Goal: Transaction & Acquisition: Book appointment/travel/reservation

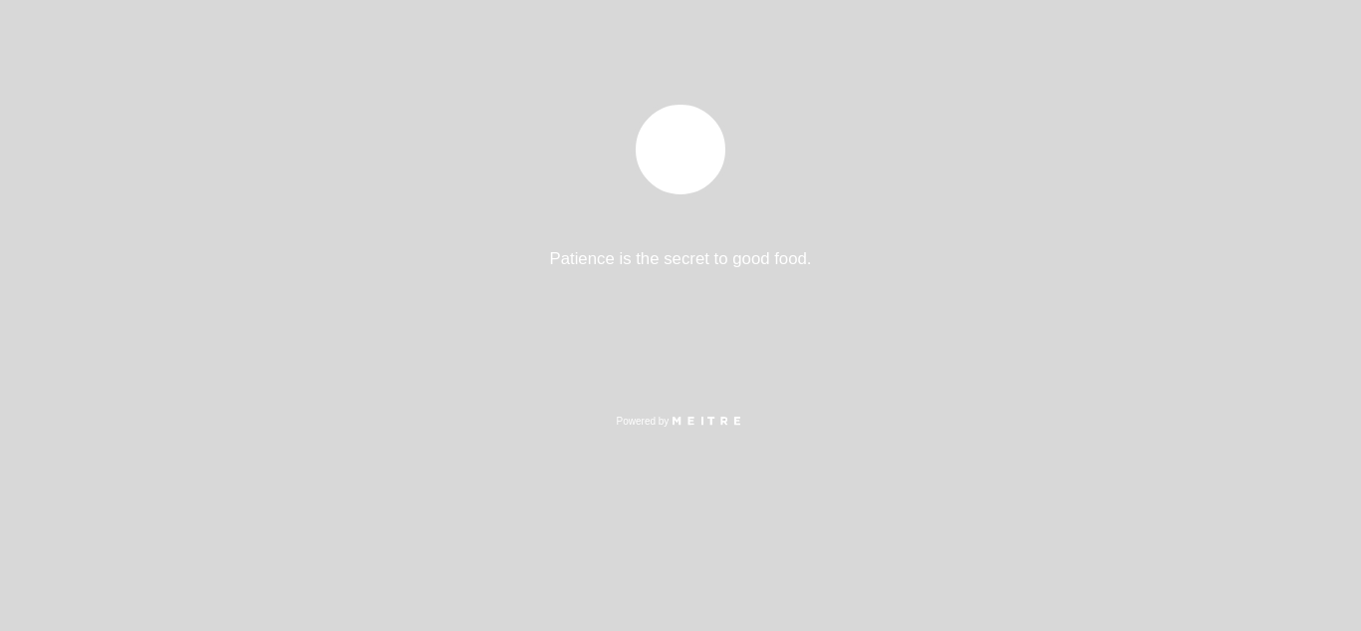
select select "es"
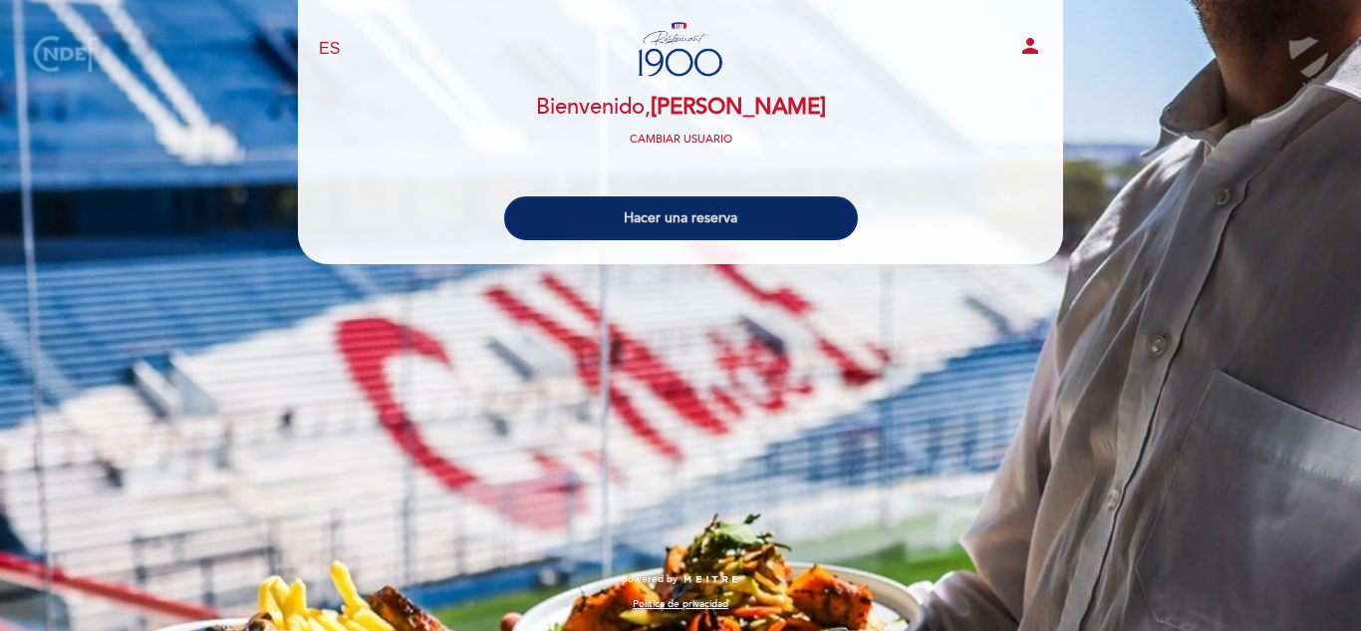
click at [703, 215] on button "Hacer una reserva" at bounding box center [681, 218] width 354 height 44
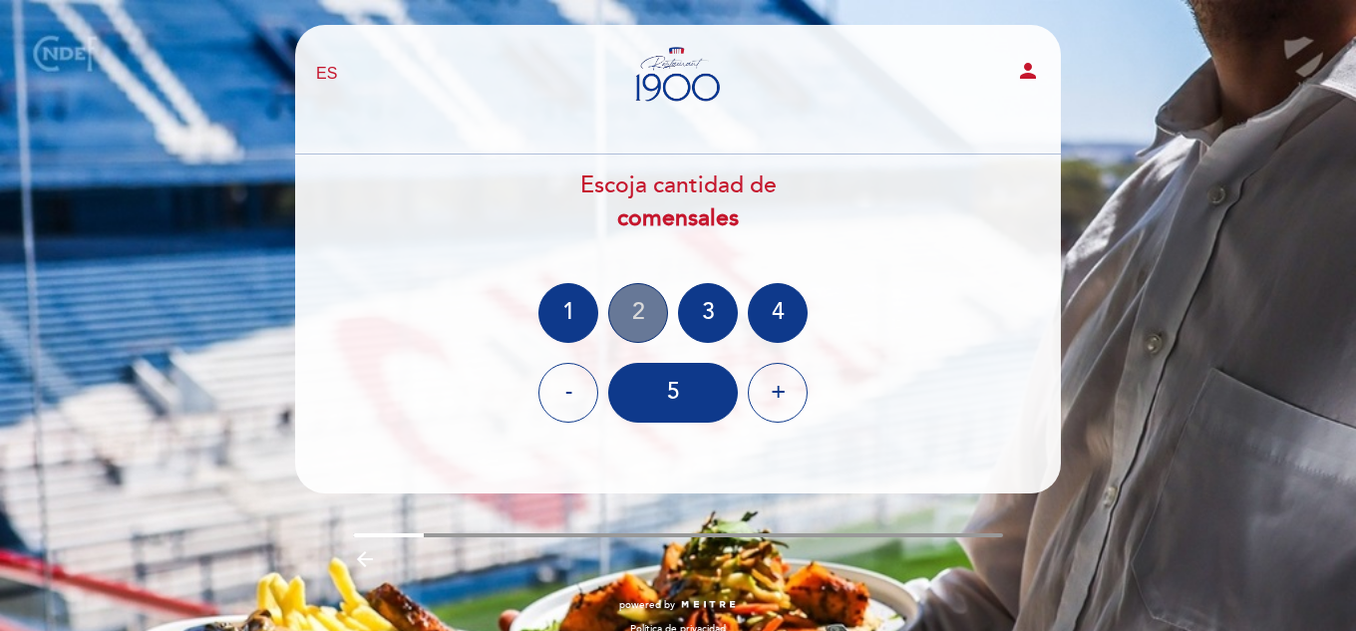
click at [628, 333] on div "2" at bounding box center [638, 313] width 60 height 60
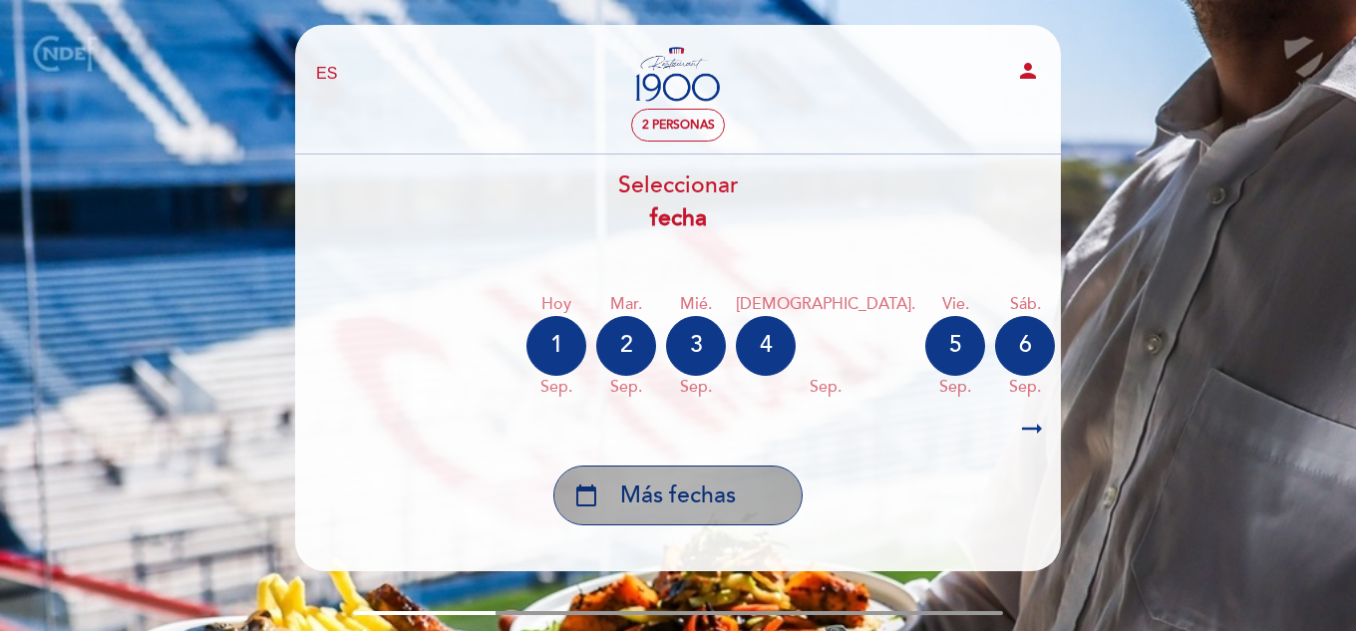
click at [754, 499] on div "calendar_today Más fechas" at bounding box center [677, 495] width 249 height 60
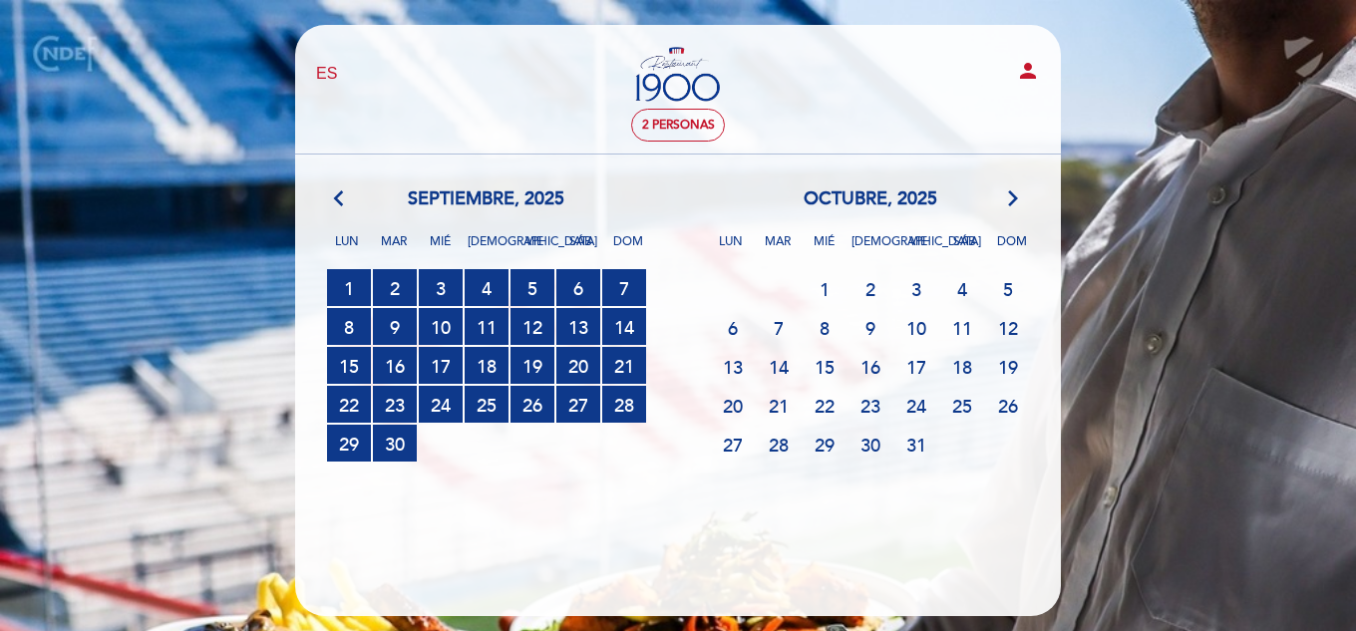
click at [1020, 192] on icon "arrow_forward_ios" at bounding box center [1013, 199] width 18 height 26
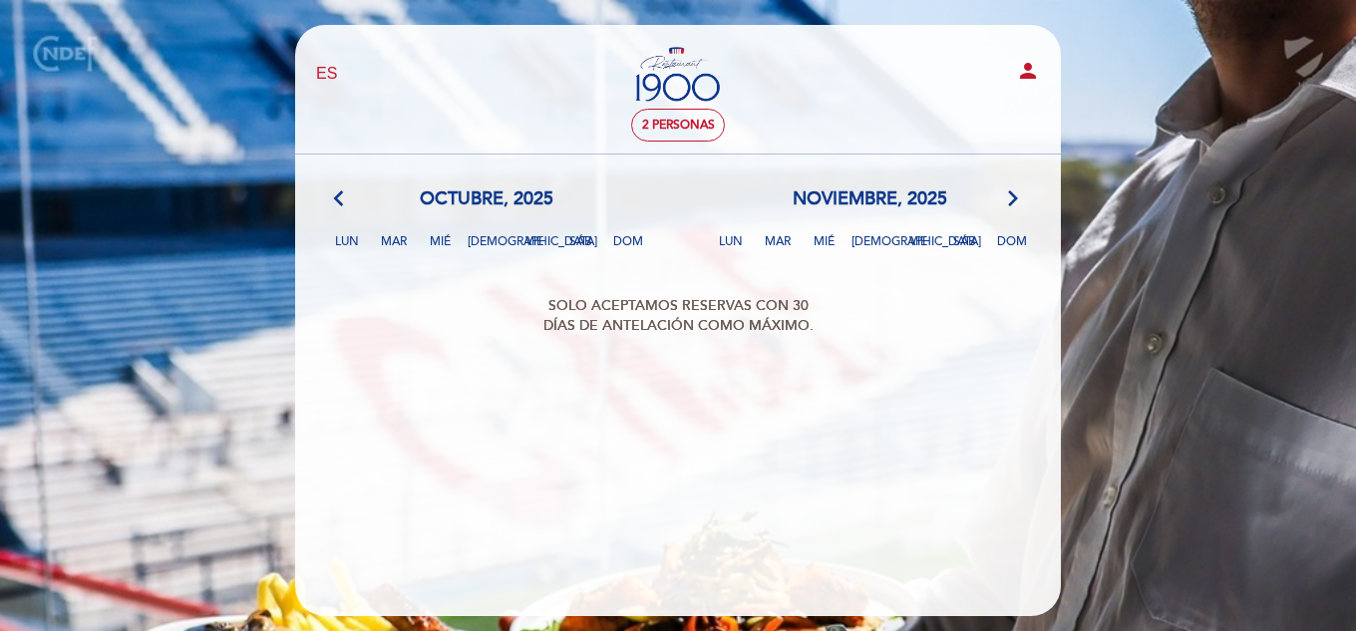
click at [341, 190] on icon "arrow_back_ios" at bounding box center [343, 199] width 18 height 26
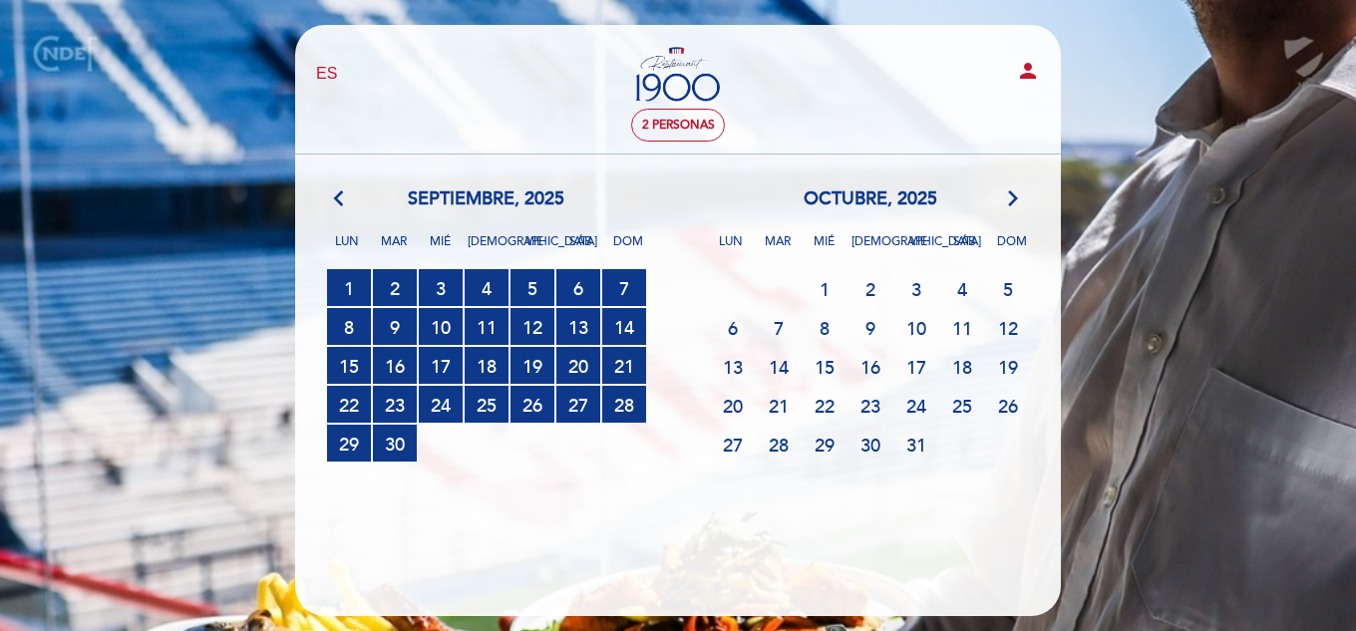
click at [341, 190] on icon "arrow_back_ios" at bounding box center [343, 199] width 18 height 26
click at [1006, 210] on icon "arrow_forward_ios" at bounding box center [1013, 199] width 18 height 26
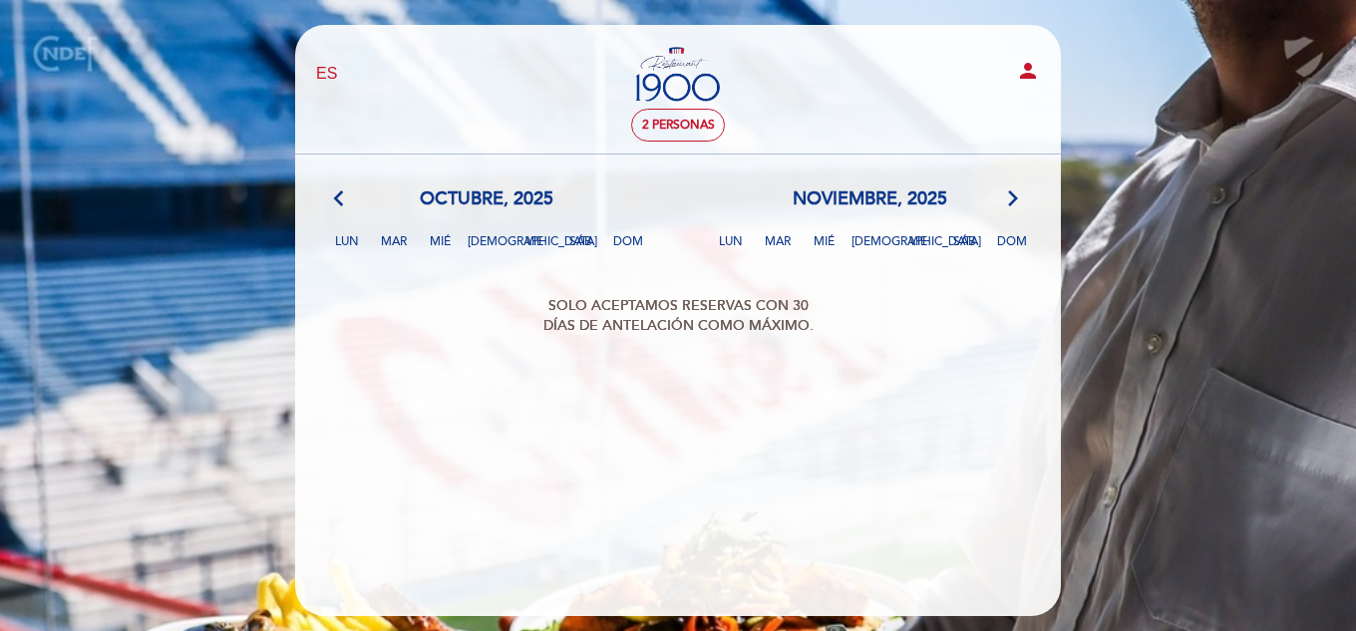
click at [340, 200] on icon "arrow_back_ios" at bounding box center [343, 199] width 18 height 26
